Goal: Task Accomplishment & Management: Manage account settings

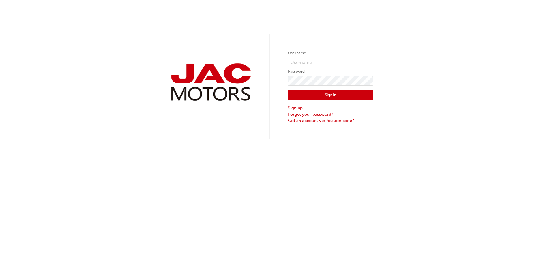
type input "0005866694"
click at [329, 94] on button "Sign In" at bounding box center [330, 95] width 85 height 11
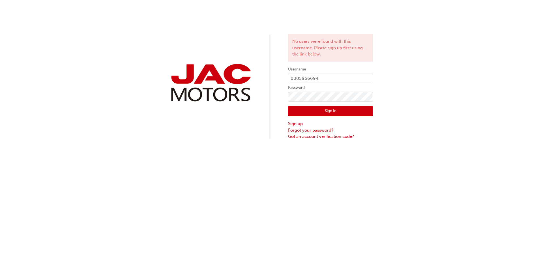
click at [312, 131] on link "Forgot your password?" at bounding box center [330, 130] width 85 height 7
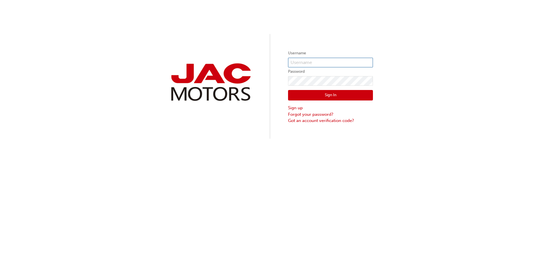
type input "0005866694"
drag, startPoint x: 310, startPoint y: 60, endPoint x: 291, endPoint y: 62, distance: 19.6
click at [291, 62] on input "0005866694" at bounding box center [330, 63] width 85 height 10
